Goal: Information Seeking & Learning: Find specific fact

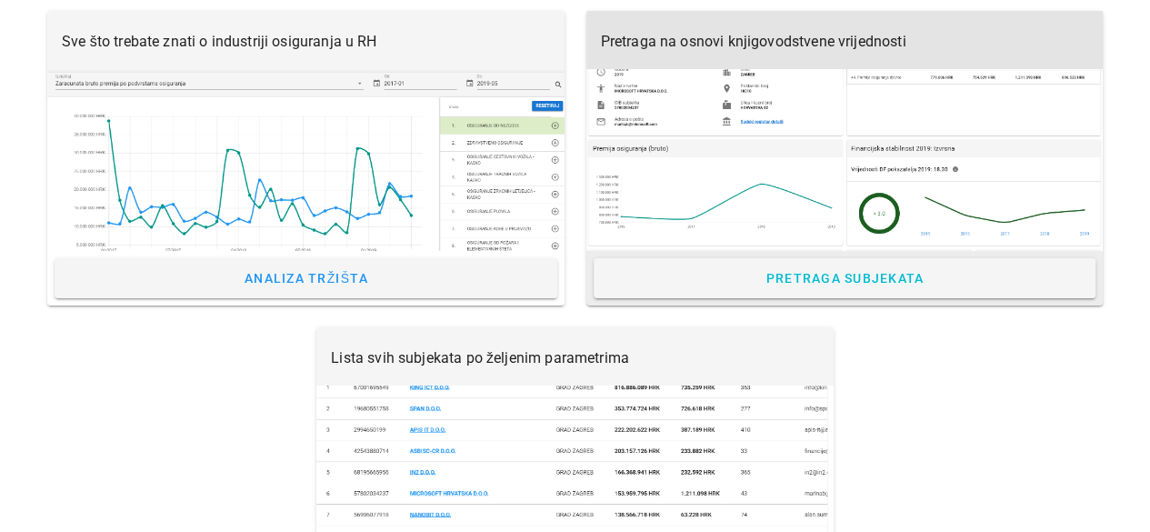
click at [776, 198] on div at bounding box center [844, 160] width 517 height 182
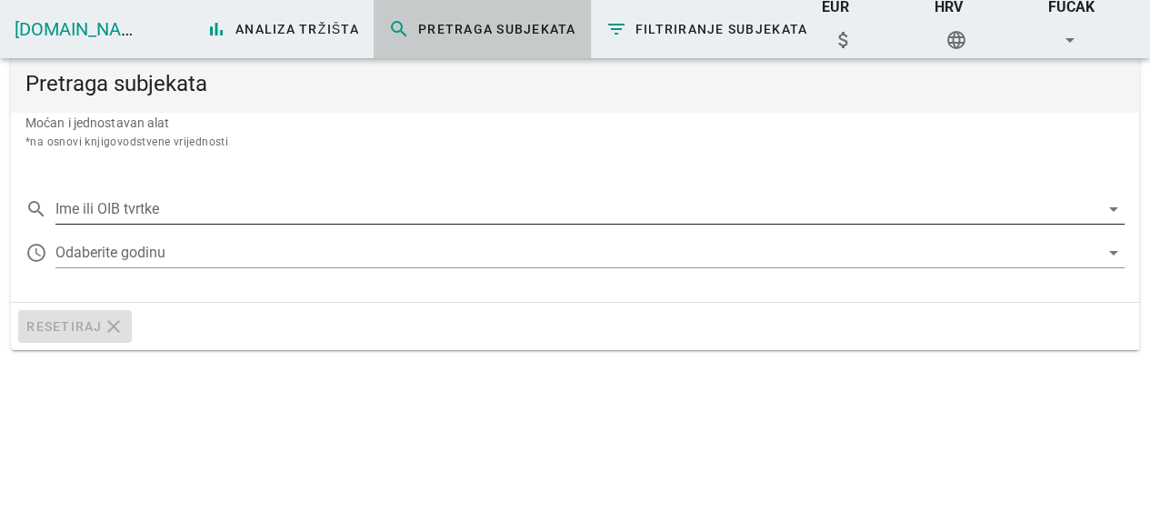
click at [155, 210] on input "Ime ili OIB tvrtke" at bounding box center [577, 209] width 1044 height 29
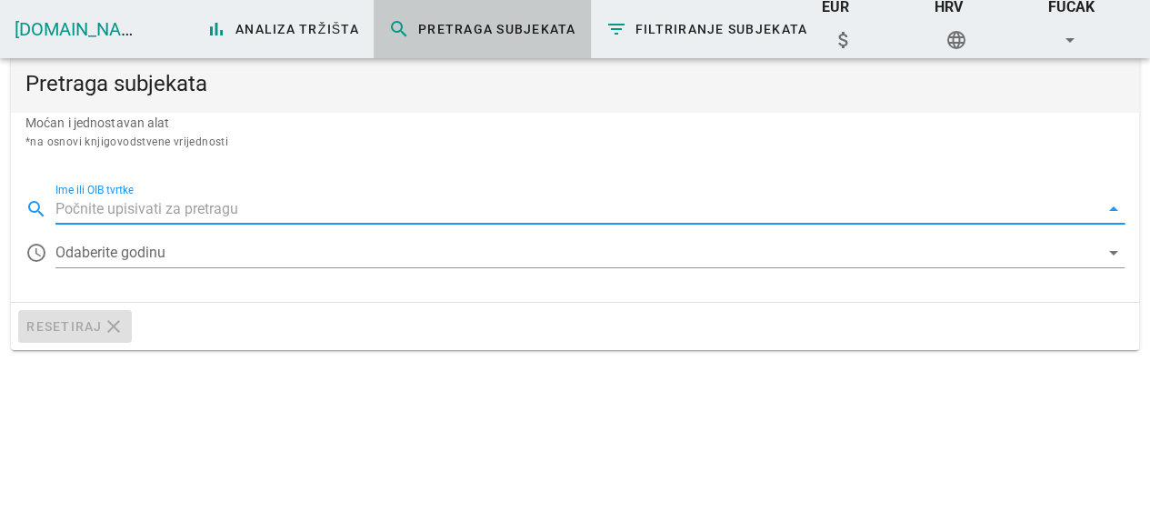
paste input "67774118826"
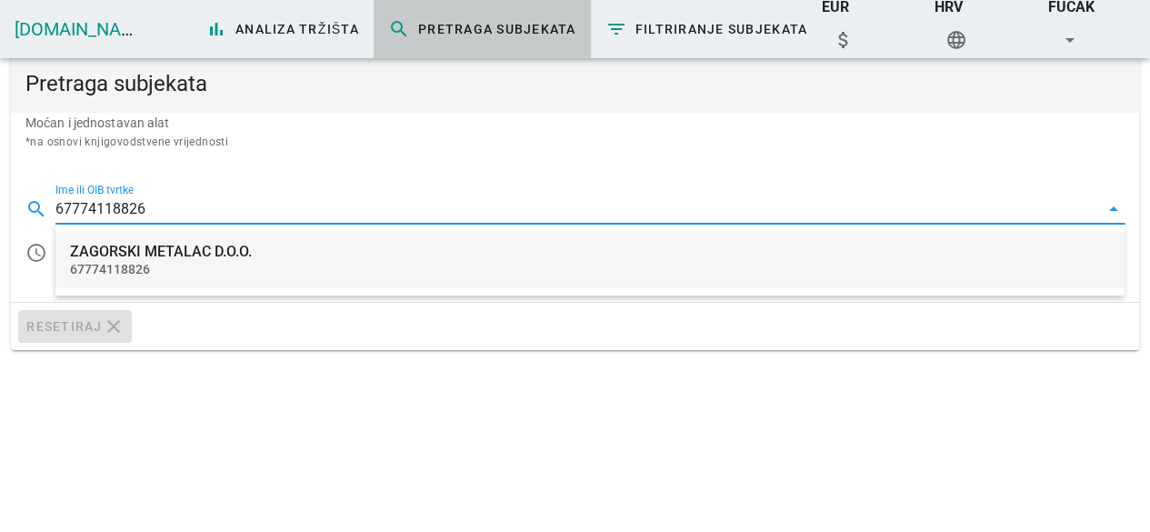
click at [148, 245] on div "ZAGORSKI METALAC D.O.O." at bounding box center [590, 251] width 1040 height 17
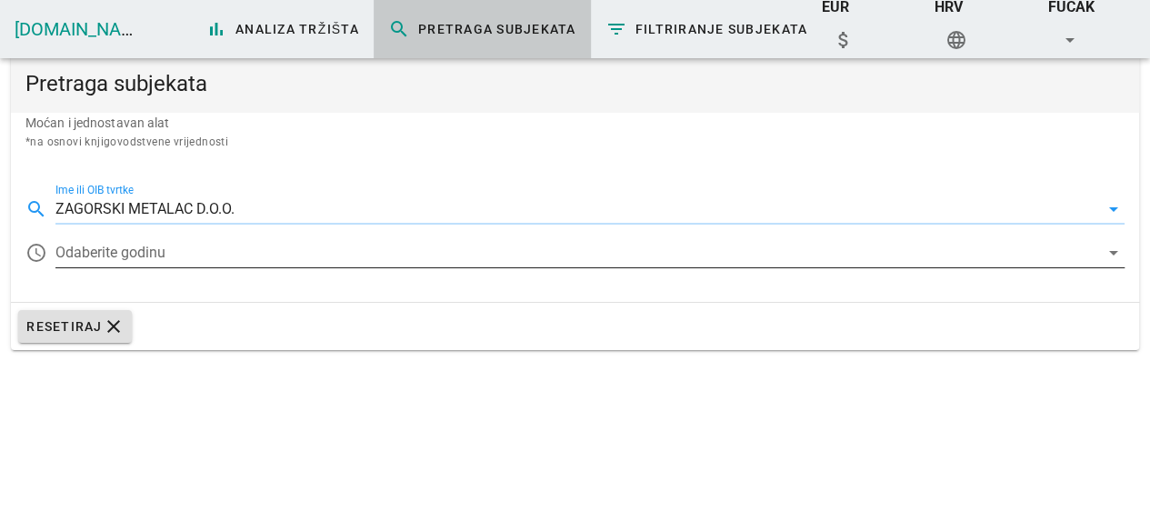
click at [158, 244] on div at bounding box center [577, 252] width 1044 height 29
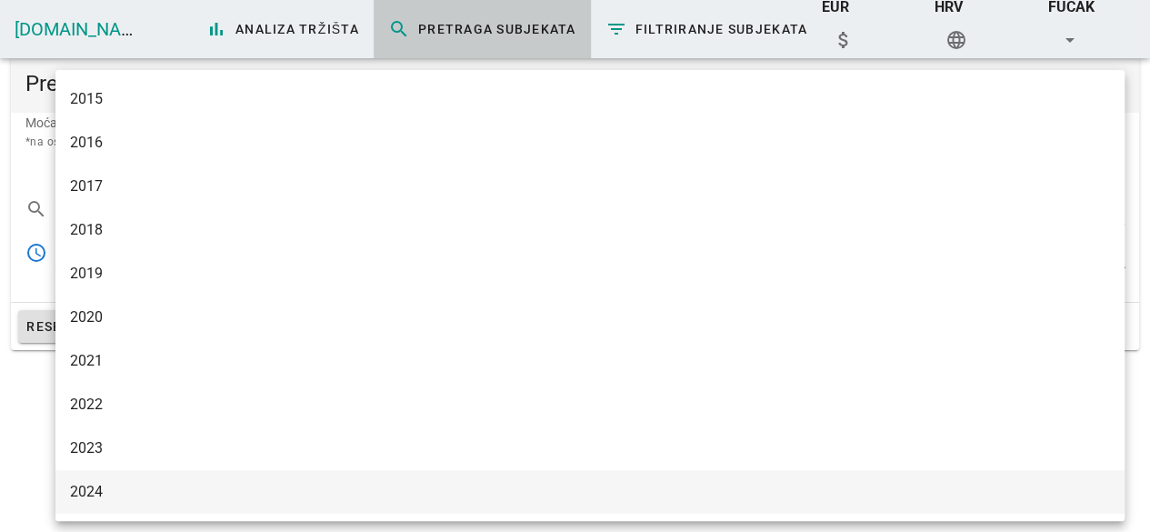
click at [105, 494] on div "2024" at bounding box center [590, 491] width 1040 height 17
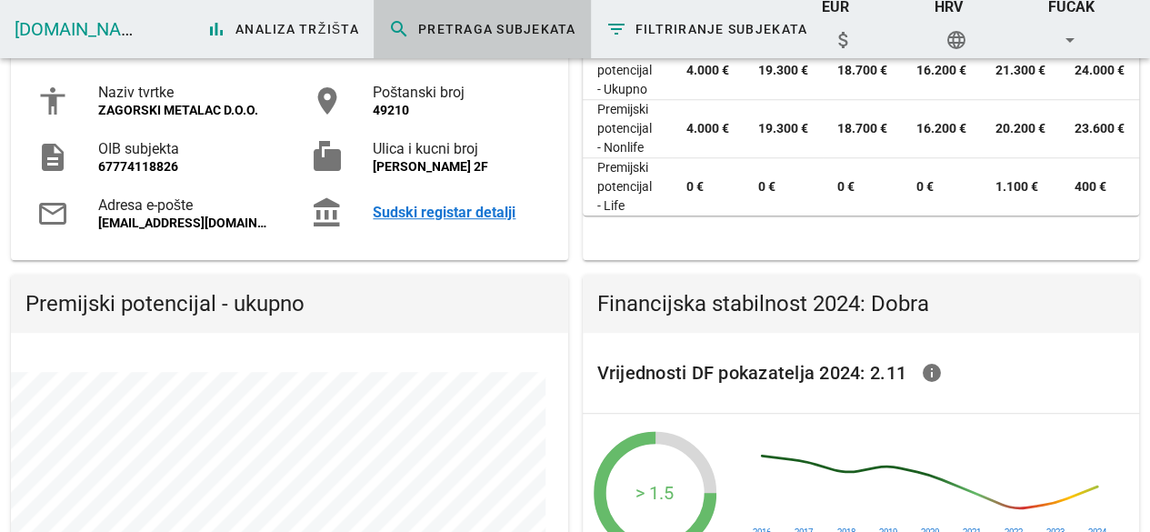
scroll to position [273, 0]
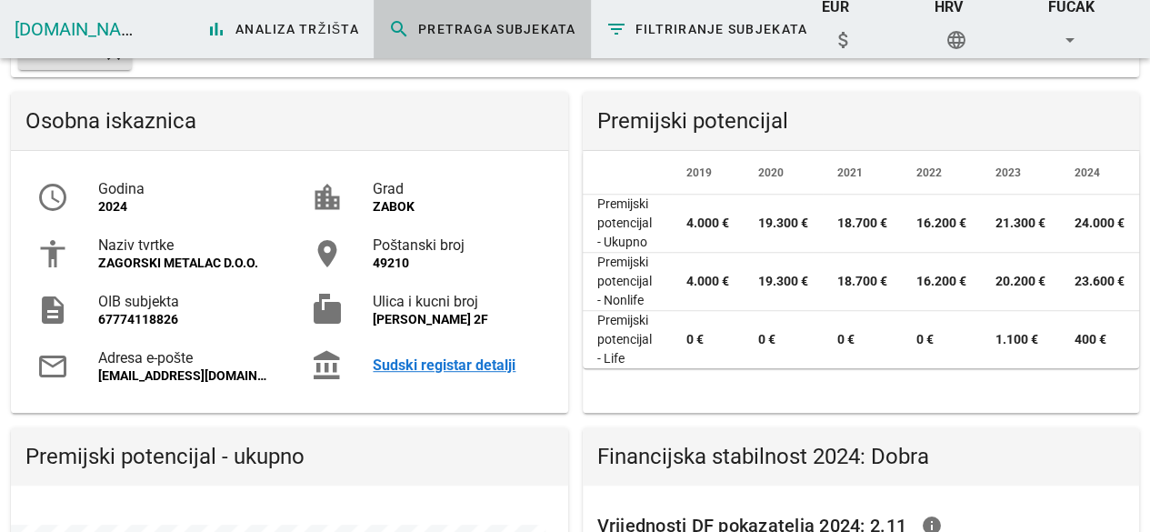
click at [437, 367] on div "Sudski registar detalji" at bounding box center [457, 364] width 169 height 17
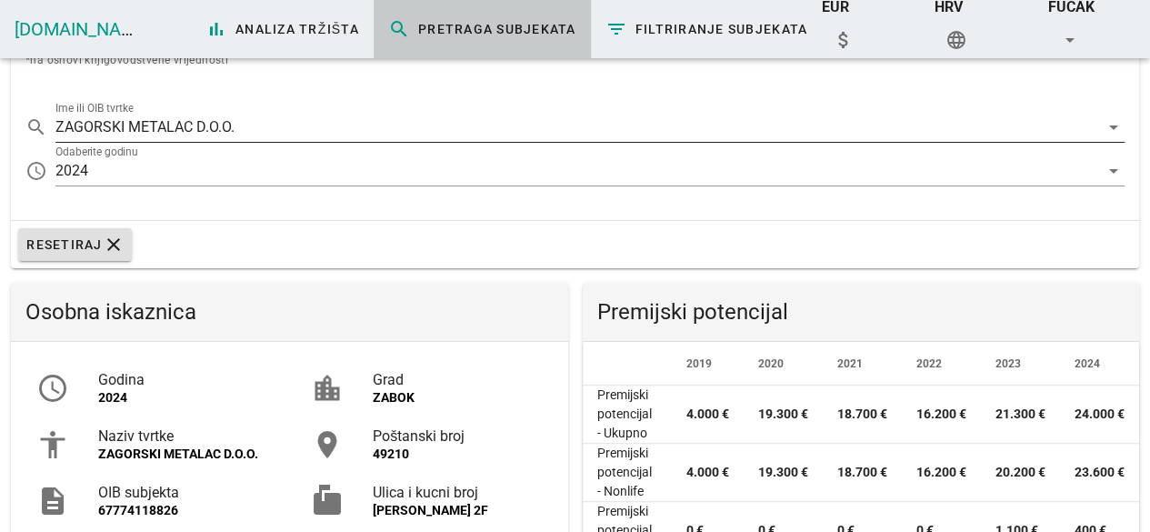
scroll to position [0, 0]
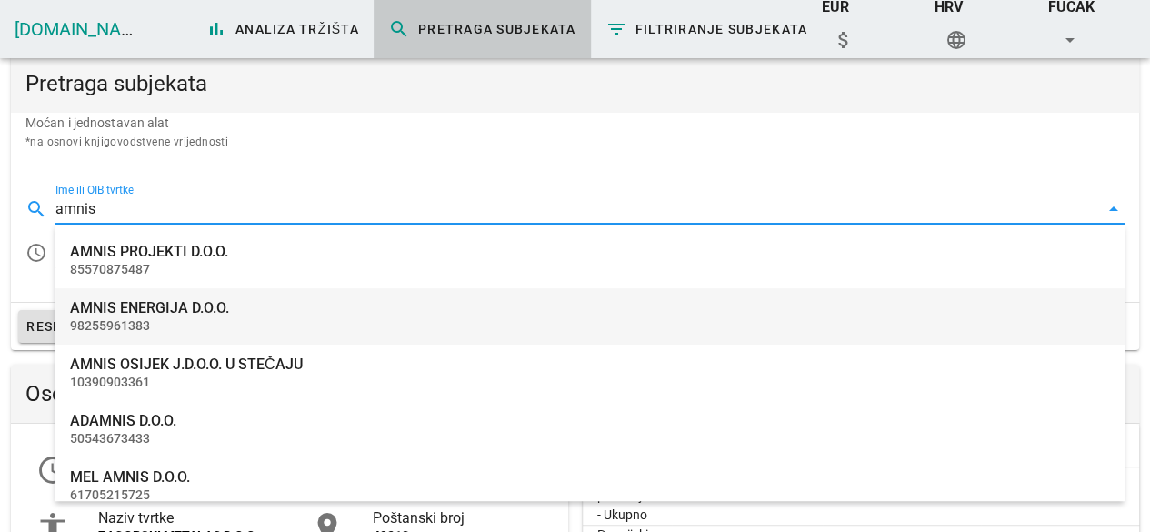
click at [162, 310] on div "AMNIS ENERGIJA D.O.O." at bounding box center [590, 307] width 1040 height 17
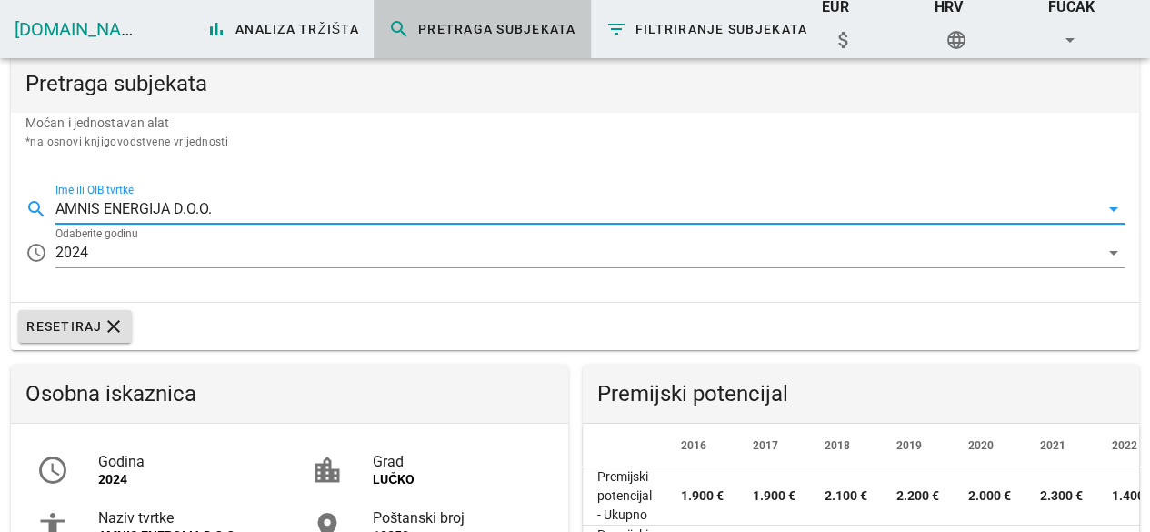
click at [210, 208] on input "AMNIS ENERGIJA D.O.O." at bounding box center [577, 209] width 1044 height 29
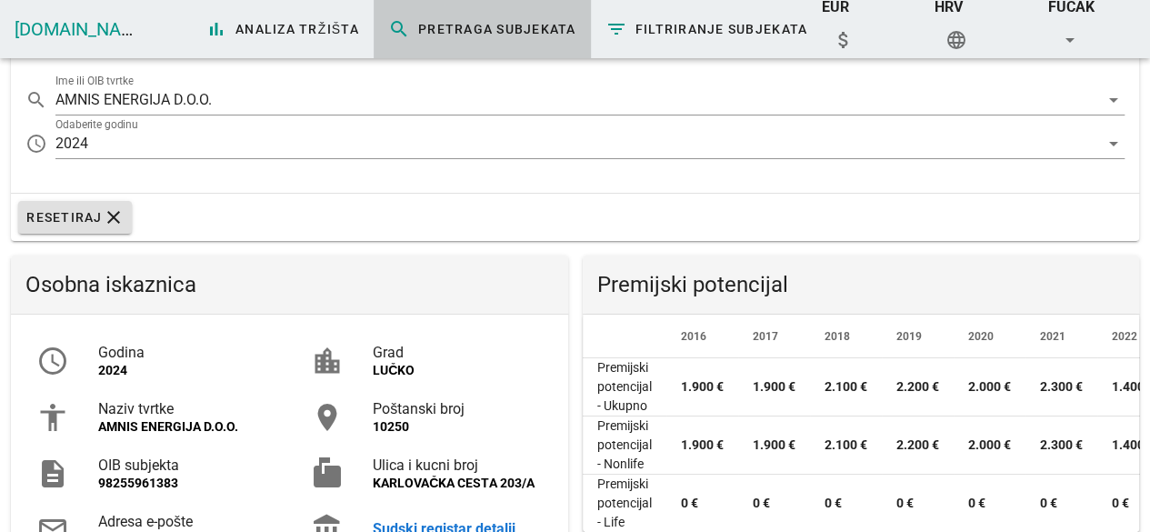
scroll to position [273, 0]
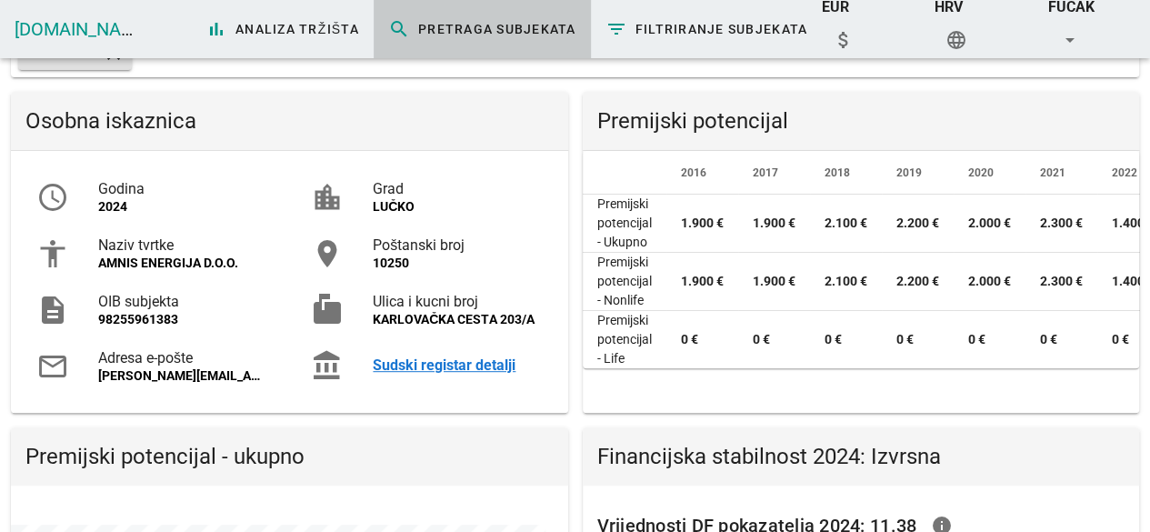
click at [430, 359] on div "Sudski registar detalji" at bounding box center [457, 364] width 169 height 17
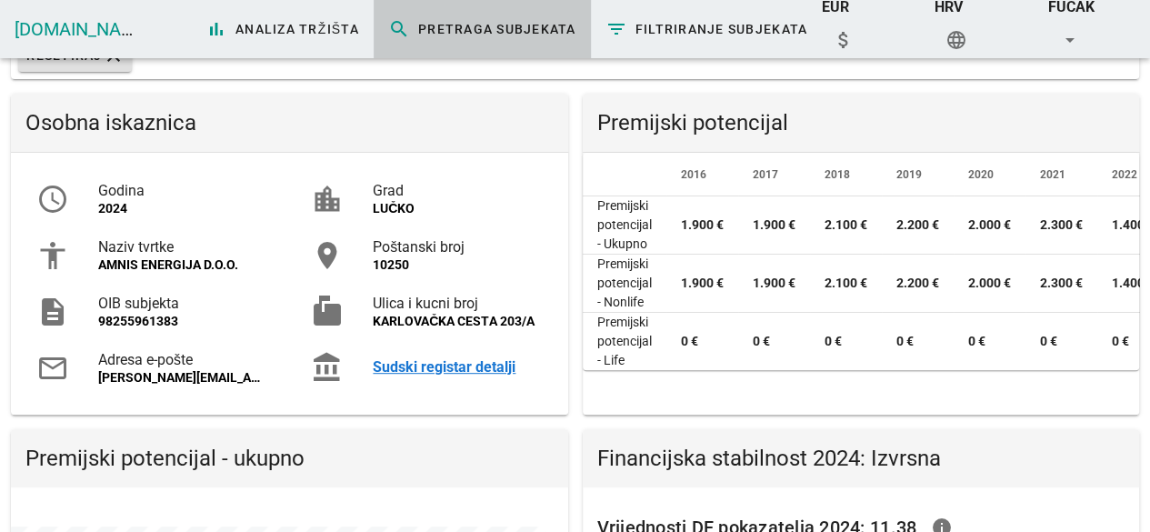
scroll to position [0, 0]
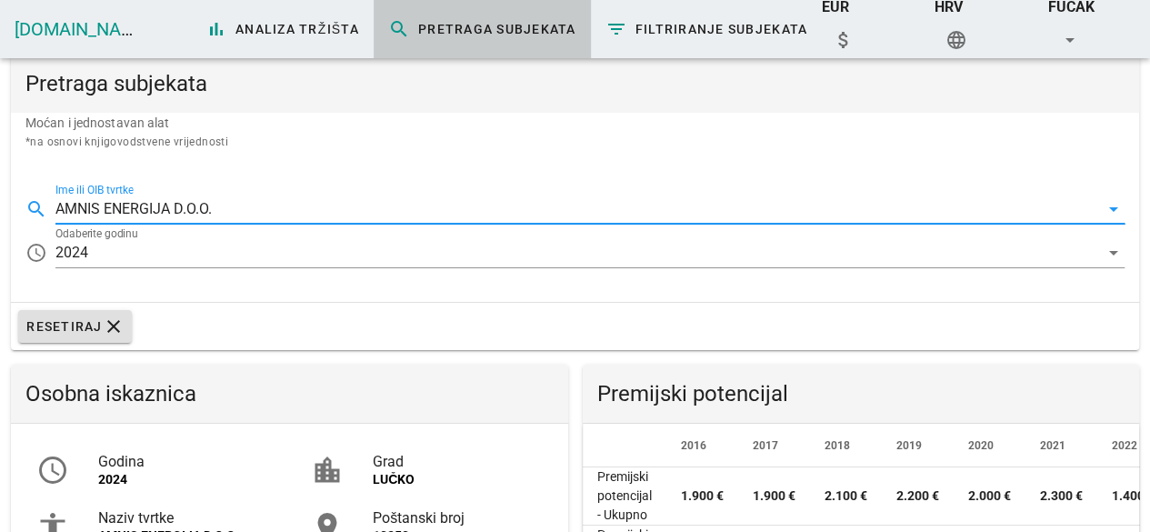
click at [219, 211] on input "AMNIS ENERGIJA D.O.O." at bounding box center [577, 209] width 1044 height 29
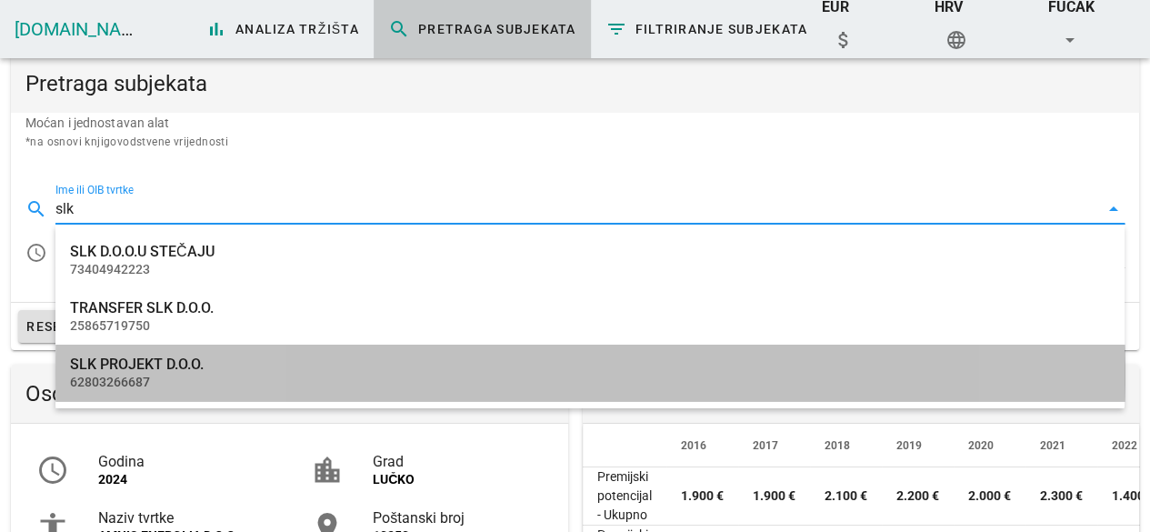
click at [154, 376] on div "62803266687" at bounding box center [590, 382] width 1040 height 15
type input "SLK PROJEKT D.O.O."
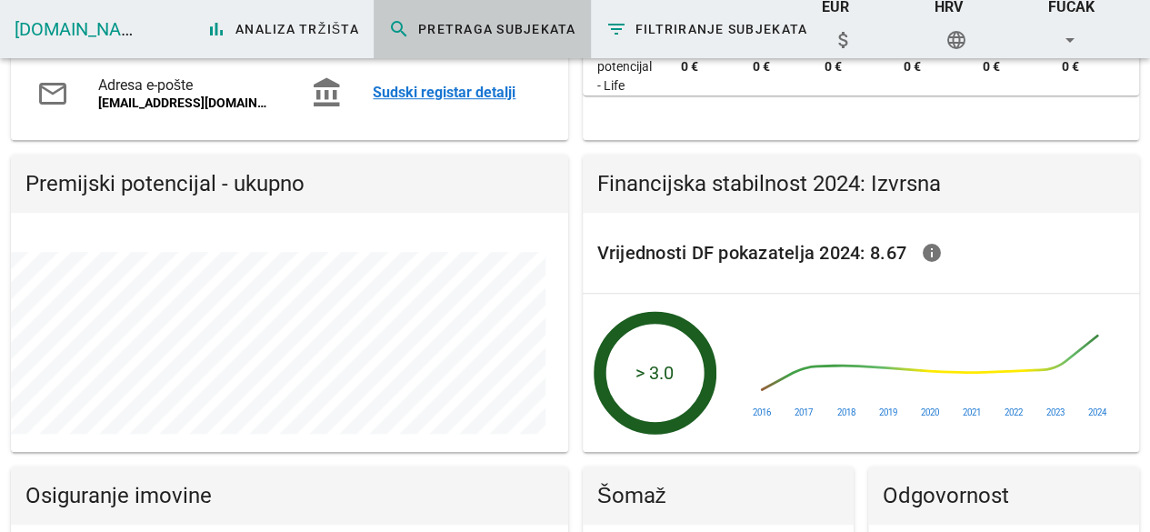
scroll to position [273, 0]
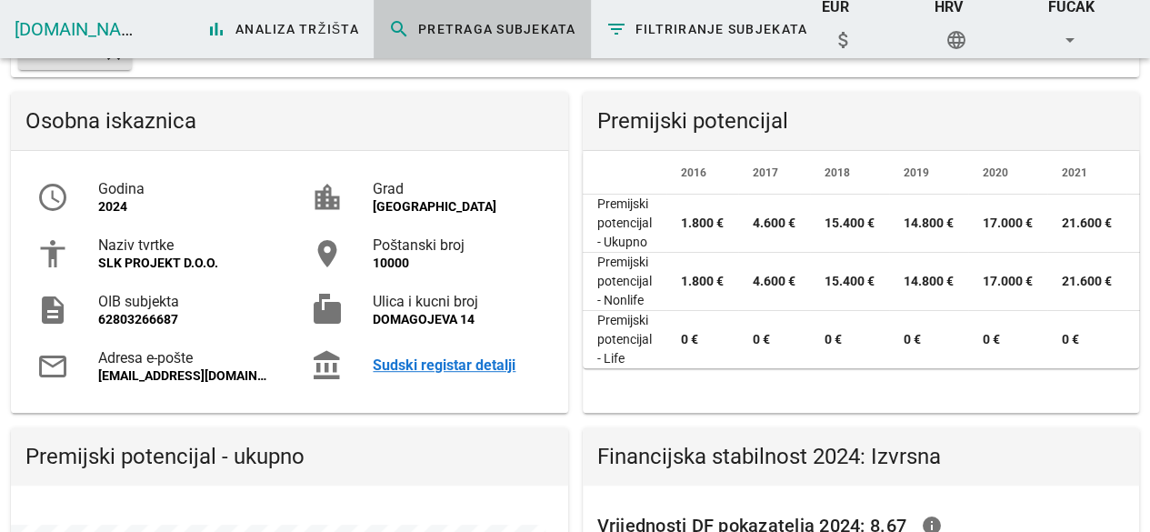
click at [423, 365] on div "Sudski registar detalji" at bounding box center [457, 364] width 169 height 17
